Goal: Task Accomplishment & Management: Use online tool/utility

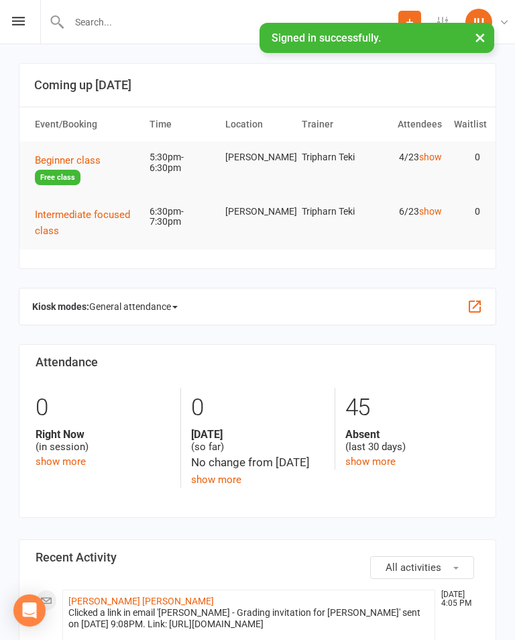
click at [68, 158] on span "Beginner class" at bounding box center [68, 160] width 66 height 12
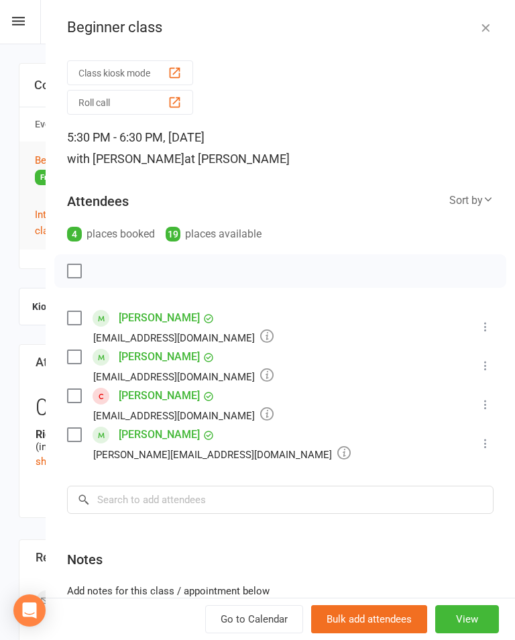
click at [128, 67] on button "Class kiosk mode" at bounding box center [130, 72] width 126 height 25
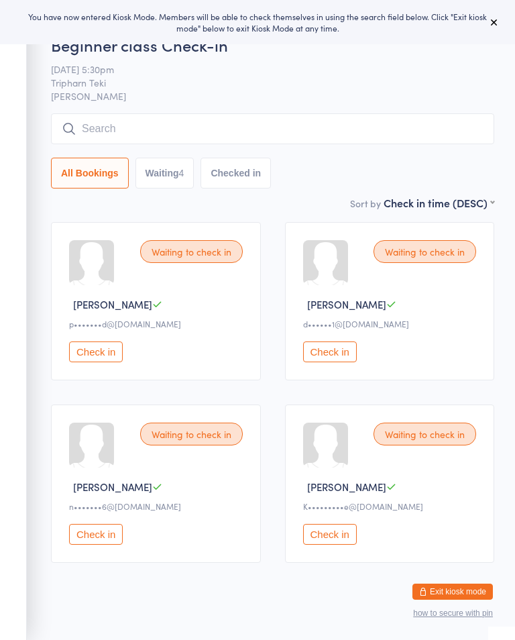
click at [336, 361] on button "Check in" at bounding box center [330, 351] width 54 height 21
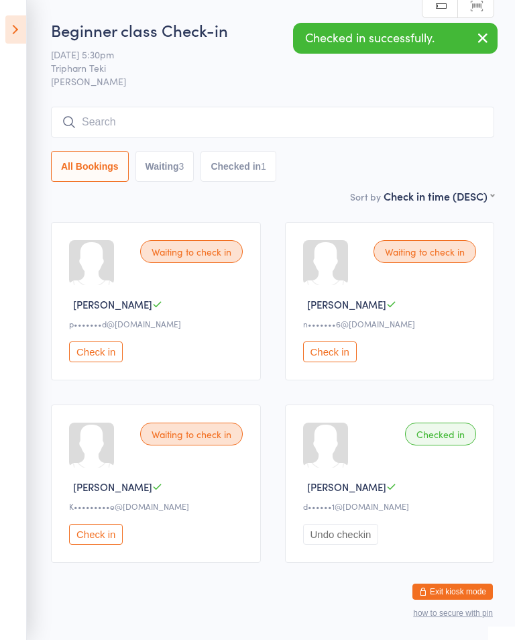
click at [17, 32] on icon at bounding box center [15, 29] width 21 height 28
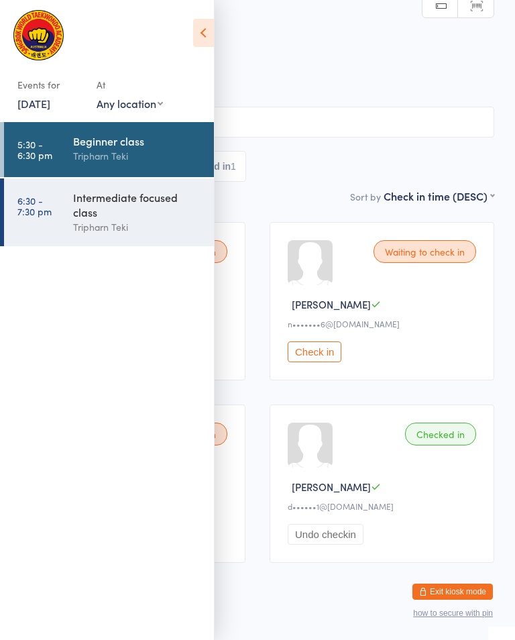
click at [129, 219] on div "Intermediate focused class" at bounding box center [137, 205] width 129 height 30
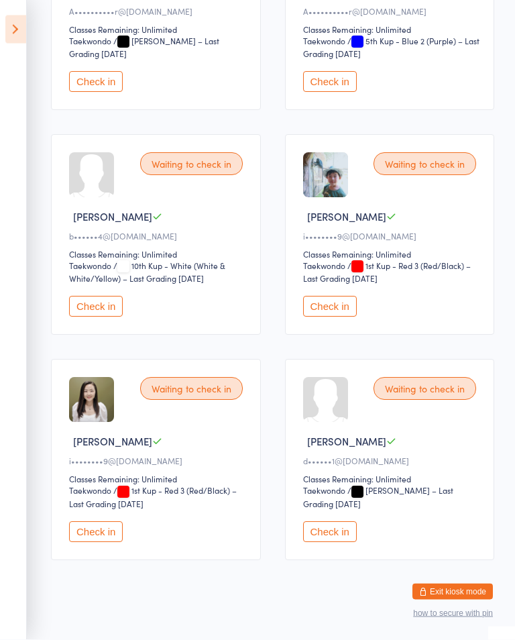
scroll to position [345, 0]
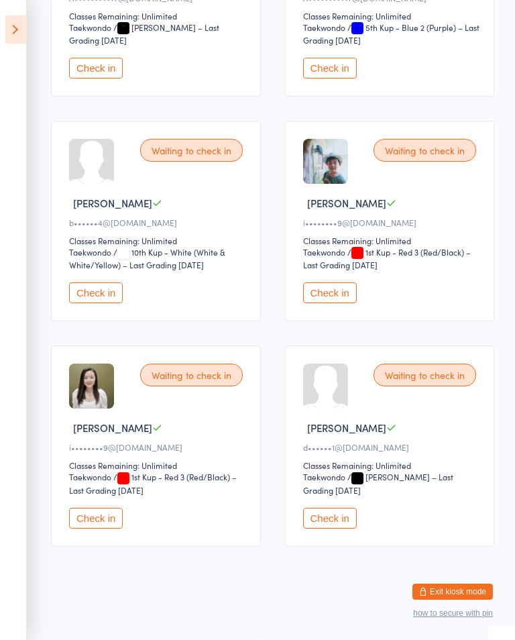
click at [324, 521] on button "Check in" at bounding box center [330, 518] width 54 height 21
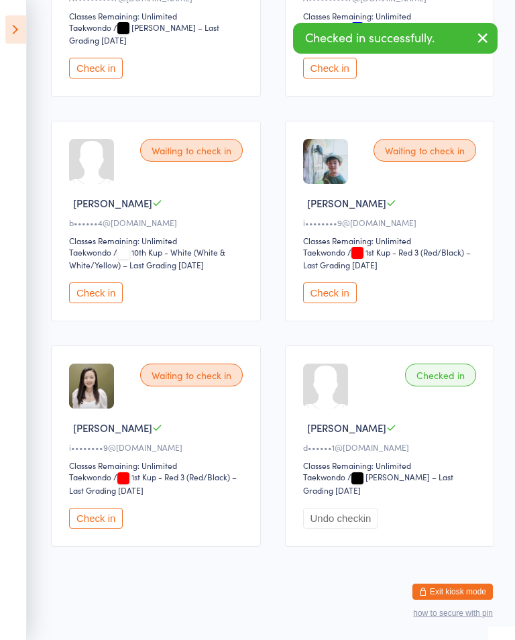
click at [24, 30] on icon at bounding box center [15, 29] width 21 height 28
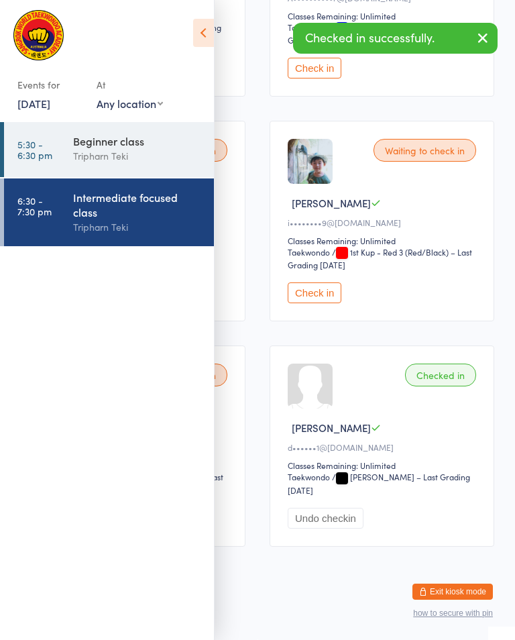
click at [109, 148] on div "Beginner class" at bounding box center [137, 140] width 129 height 15
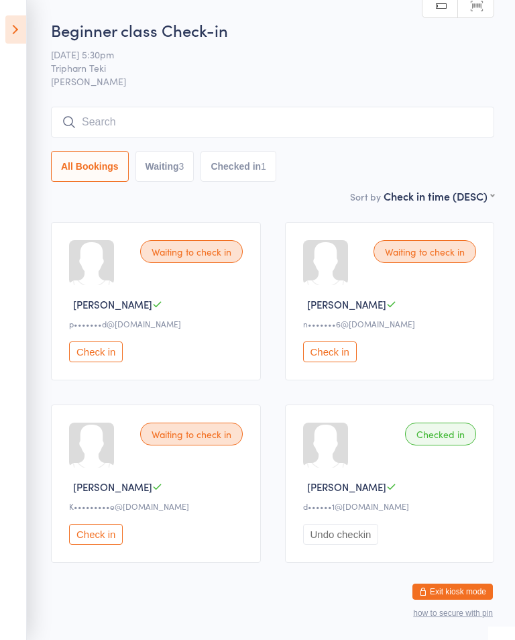
click at [108, 539] on button "Check in" at bounding box center [96, 534] width 54 height 21
click at [15, 31] on icon at bounding box center [15, 29] width 21 height 28
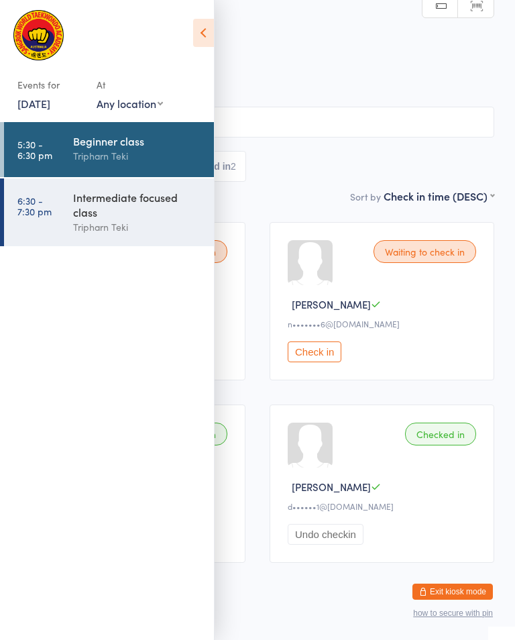
click at [87, 146] on div "Beginner class" at bounding box center [137, 140] width 129 height 15
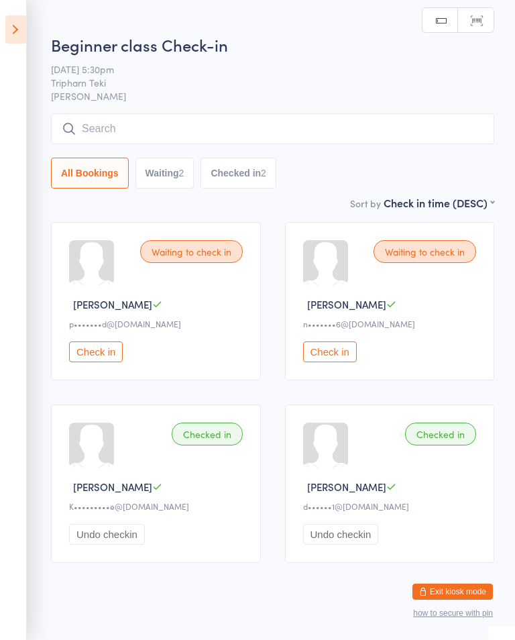
click at [316, 122] on input "search" at bounding box center [272, 128] width 443 height 31
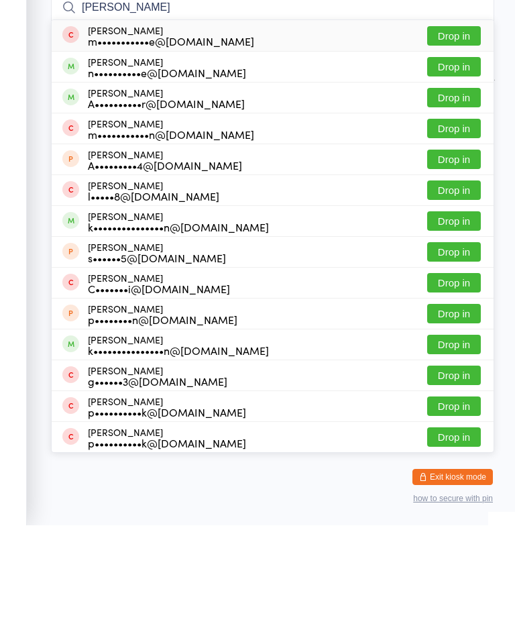
type input "Charlie"
click at [462, 172] on button "Drop in" at bounding box center [454, 181] width 54 height 19
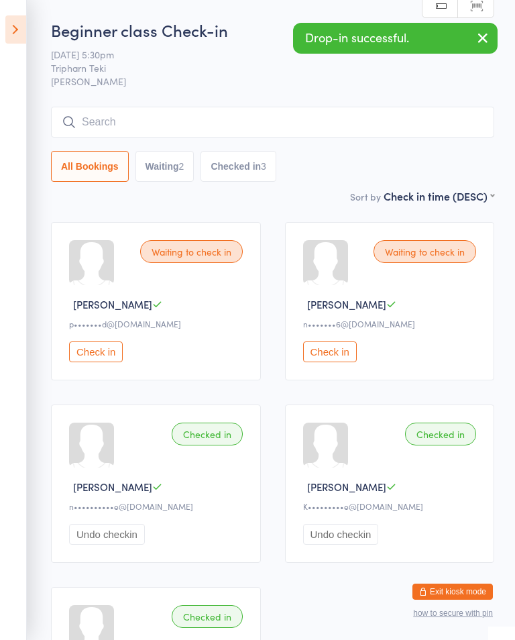
click at [21, 33] on icon at bounding box center [15, 29] width 21 height 28
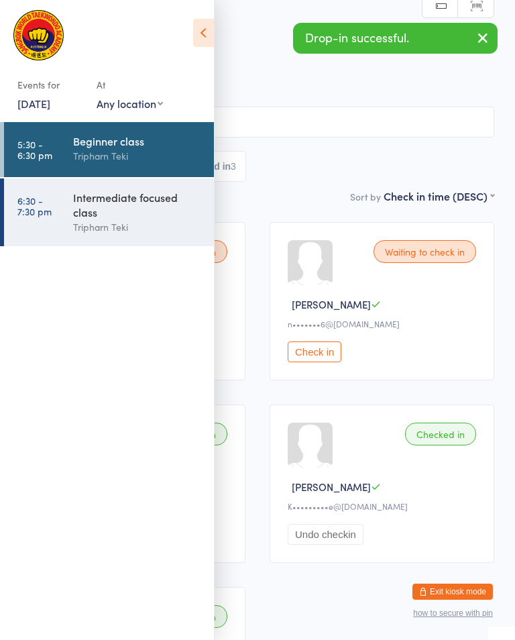
click at [79, 229] on div "Tripharn Teki" at bounding box center [137, 226] width 129 height 15
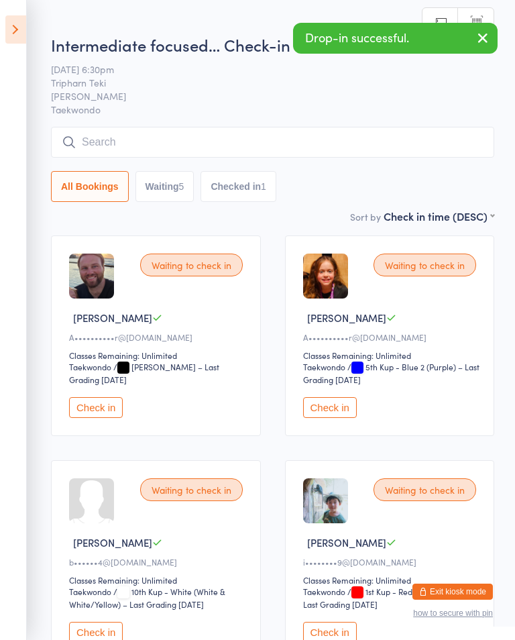
click at [293, 139] on input "search" at bounding box center [272, 142] width 443 height 31
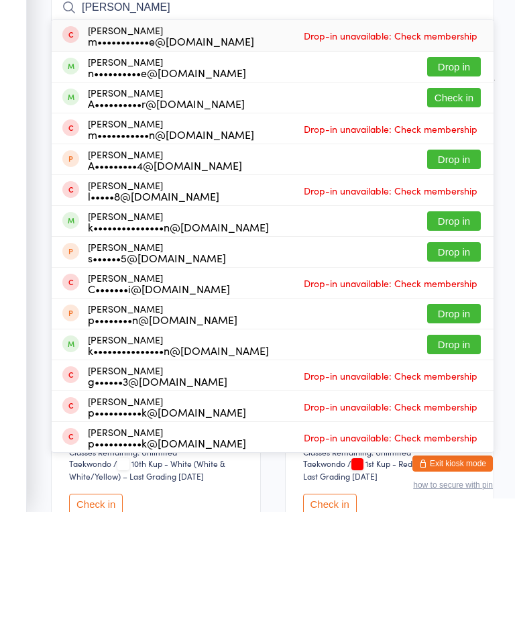
type input "Charlie"
click at [453, 185] on button "Drop in" at bounding box center [454, 194] width 54 height 19
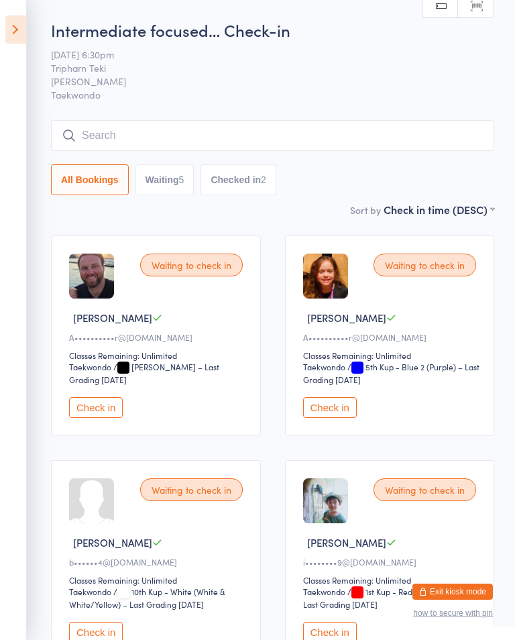
click at [17, 30] on icon at bounding box center [15, 29] width 21 height 28
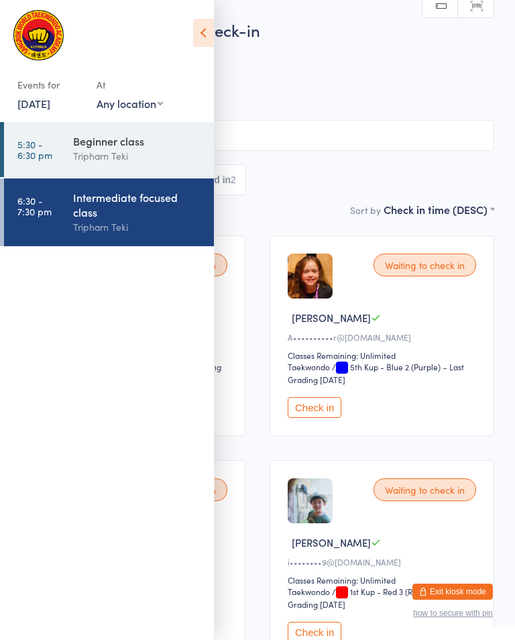
click at [64, 143] on link "5:30 - 6:30 pm Beginner class Tripharn Teki" at bounding box center [109, 149] width 210 height 55
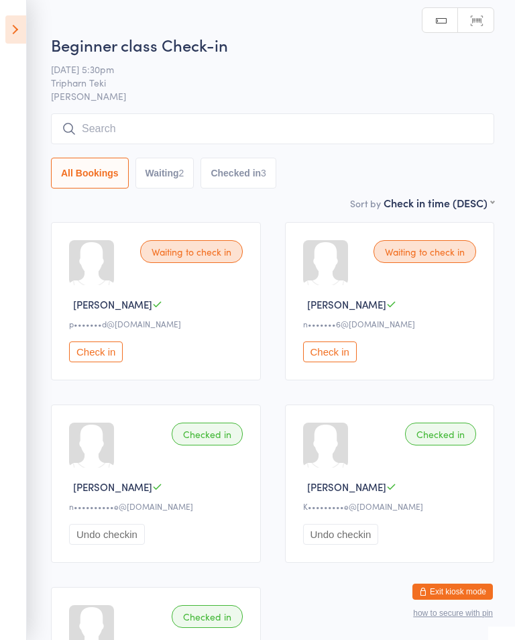
click at [449, 125] on input "search" at bounding box center [272, 128] width 443 height 31
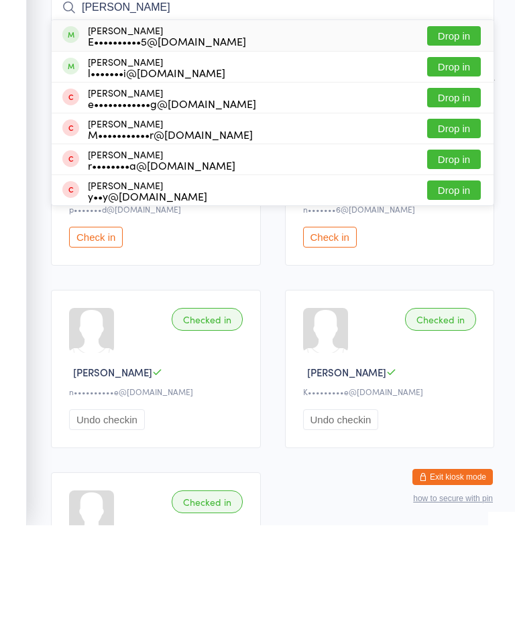
type input "Elisa"
click at [456, 141] on button "Drop in" at bounding box center [454, 150] width 54 height 19
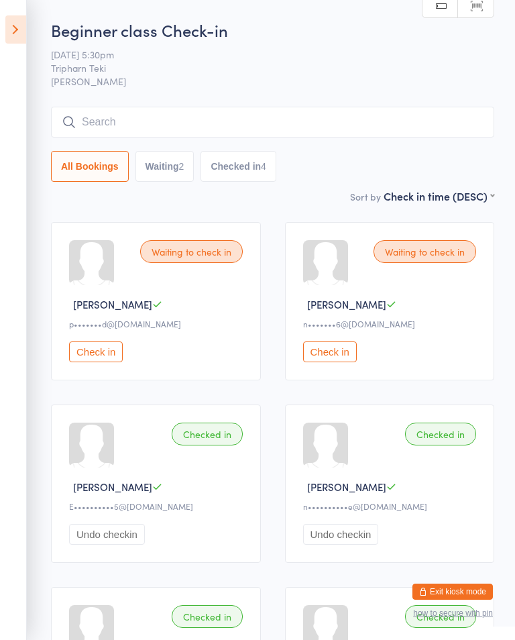
click at [376, 116] on input "search" at bounding box center [272, 122] width 443 height 31
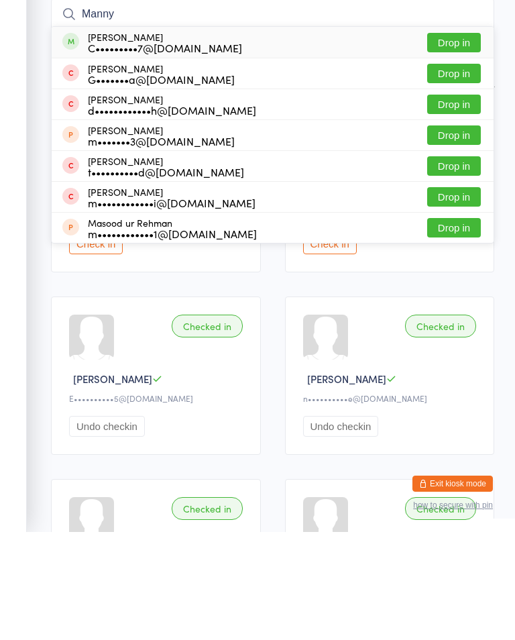
type input "Manny"
click at [457, 141] on button "Drop in" at bounding box center [454, 150] width 54 height 19
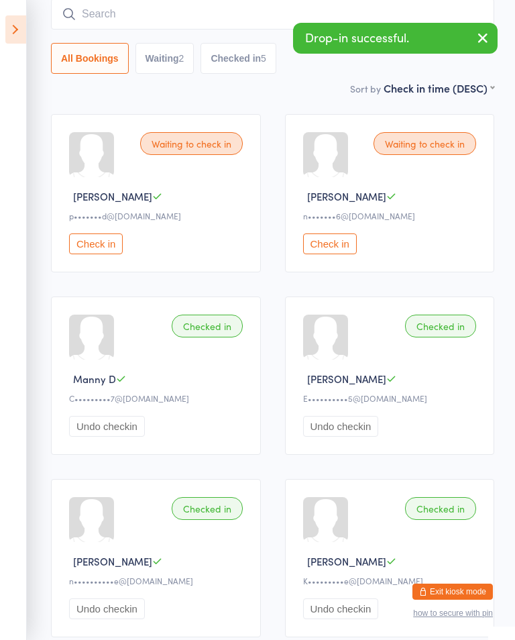
click at [146, 3] on input "search" at bounding box center [272, 14] width 443 height 31
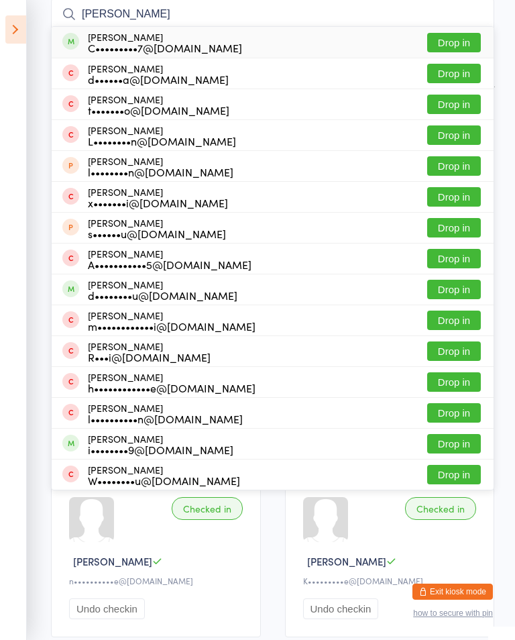
type input "Liam d"
click at [458, 36] on button "Drop in" at bounding box center [454, 42] width 54 height 19
